Goal: Navigation & Orientation: Find specific page/section

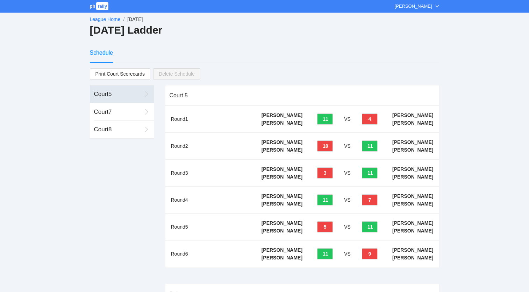
scroll to position [41, 0]
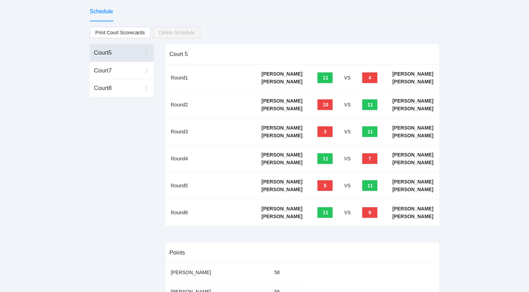
click at [101, 11] on div "Schedule" at bounding box center [101, 11] width 23 height 9
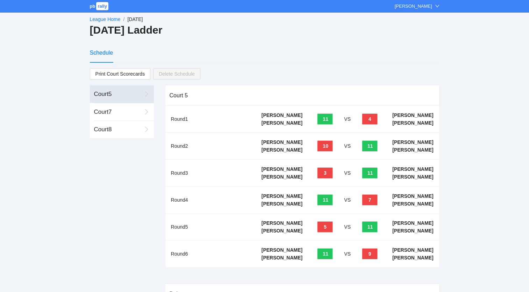
click at [105, 16] on li "League Home /" at bounding box center [109, 19] width 38 height 8
click at [103, 19] on link "League Home" at bounding box center [105, 19] width 31 height 6
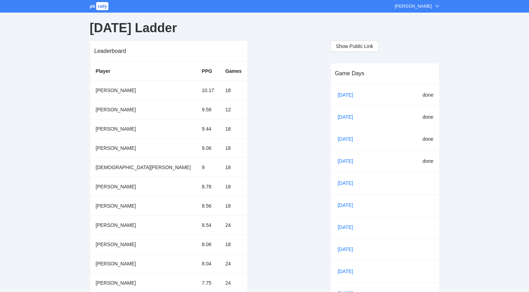
click at [94, 5] on span "pb" at bounding box center [93, 5] width 6 height 5
